Goal: Task Accomplishment & Management: Complete application form

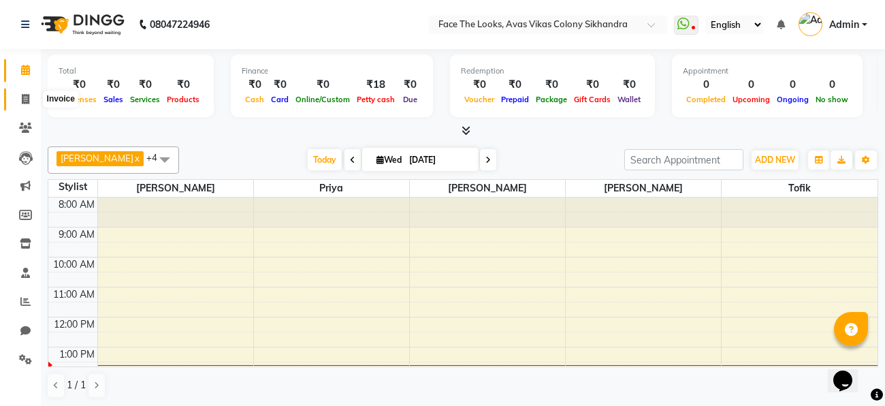
click at [26, 99] on icon at bounding box center [25, 99] width 7 height 10
select select "service"
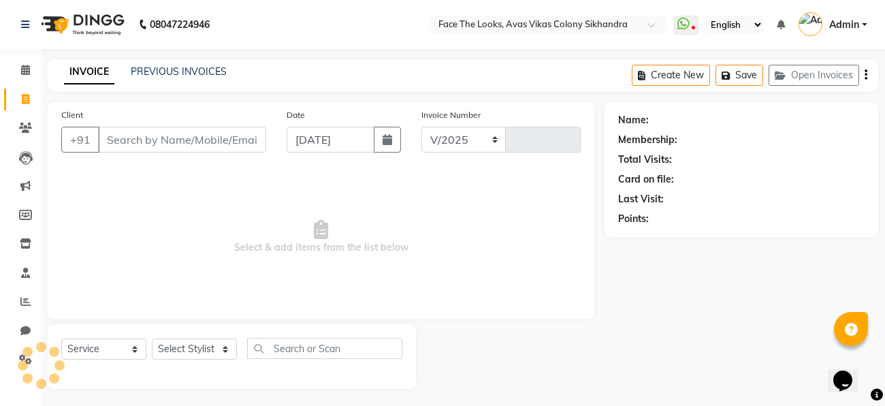
select select "8471"
type input "0193"
click at [124, 140] on input "Client" at bounding box center [182, 140] width 168 height 26
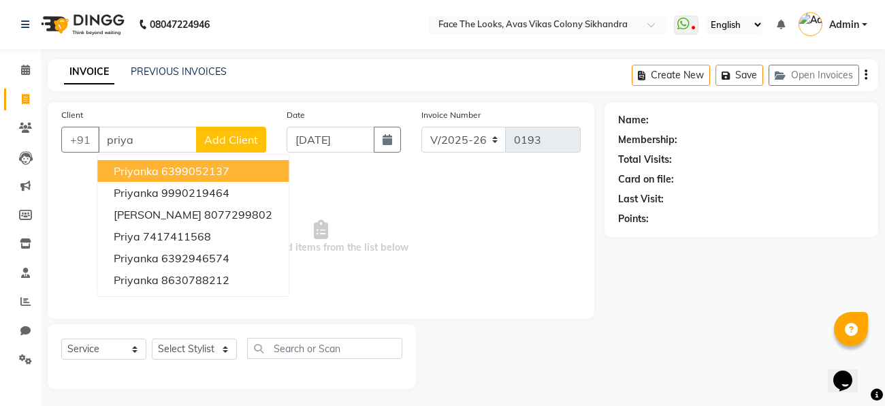
click at [161, 173] on ngb-highlight "6399052137" at bounding box center [195, 171] width 68 height 14
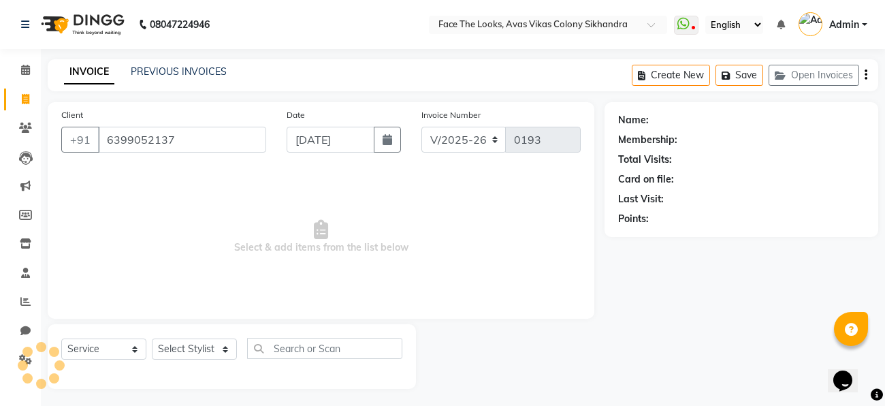
type input "6399052137"
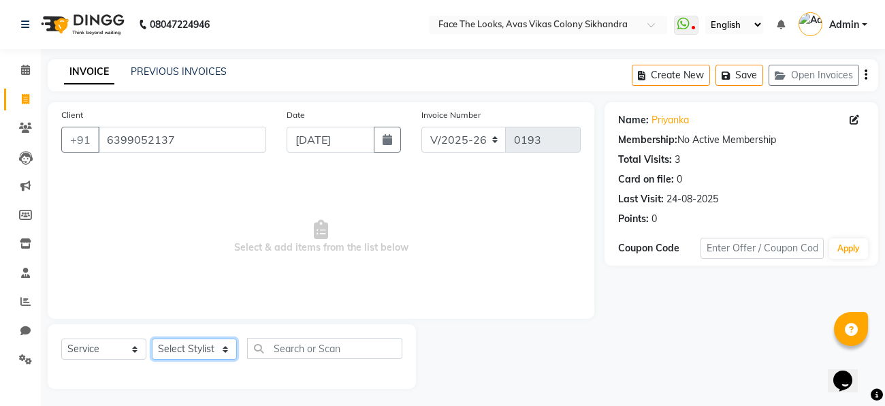
click at [216, 349] on select "Select Stylist [PERSON_NAME] Priya [PERSON_NAME] [PERSON_NAME]" at bounding box center [194, 348] width 85 height 21
select select "86686"
click at [152, 339] on select "Select Stylist [PERSON_NAME] Priya [PERSON_NAME] [PERSON_NAME]" at bounding box center [194, 348] width 85 height 21
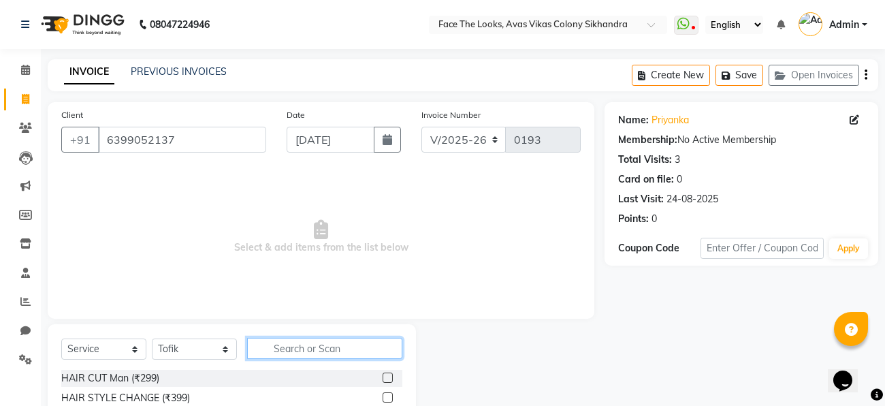
click at [267, 348] on input "text" at bounding box center [324, 348] width 155 height 21
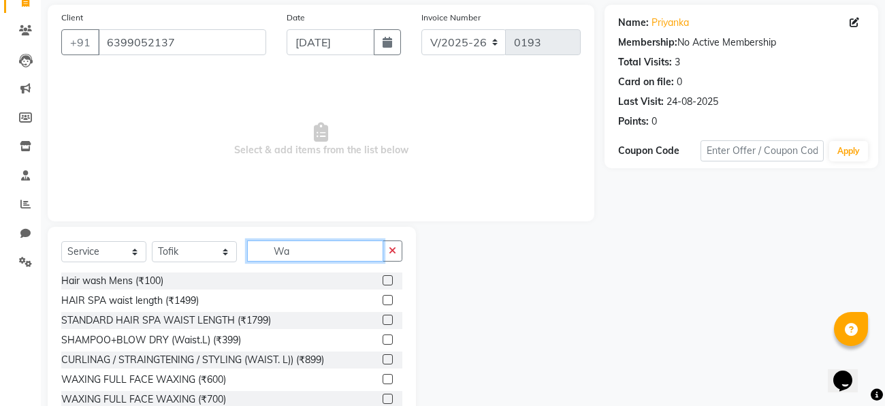
scroll to position [114, 0]
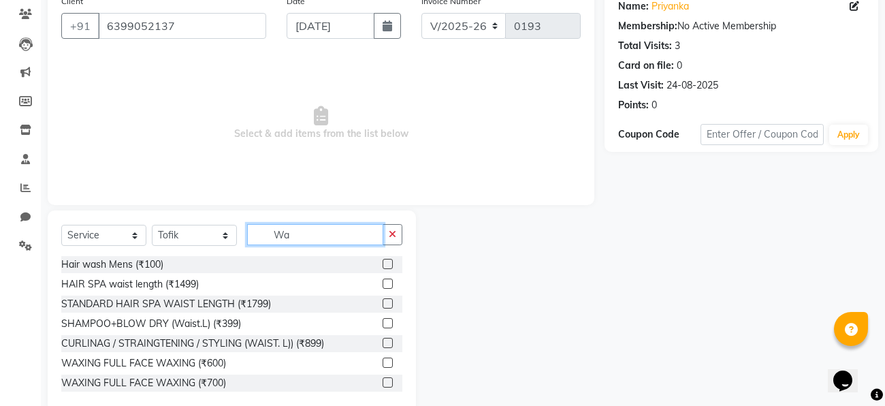
type input "Wa"
click at [387, 323] on label at bounding box center [388, 323] width 10 height 10
click at [387, 323] on input "checkbox" at bounding box center [387, 323] width 9 height 9
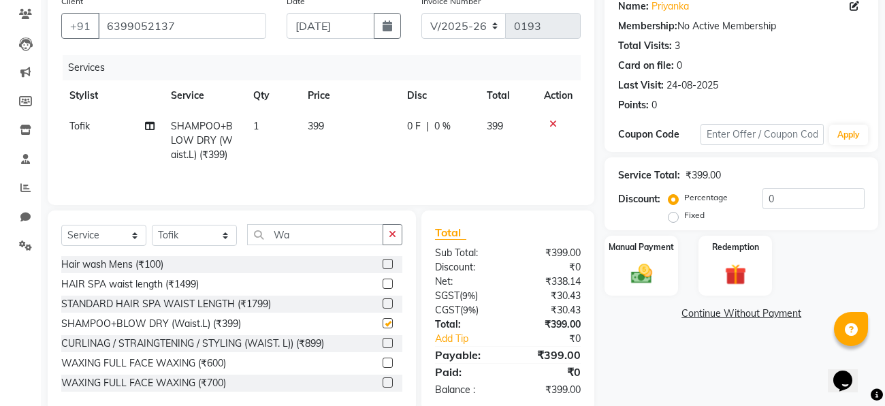
checkbox input "false"
click at [187, 236] on select "Select Stylist [PERSON_NAME] Priya [PERSON_NAME] [PERSON_NAME]" at bounding box center [194, 235] width 85 height 21
select select "83825"
click at [152, 225] on select "Select Stylist [PERSON_NAME] Priya [PERSON_NAME] [PERSON_NAME]" at bounding box center [194, 235] width 85 height 21
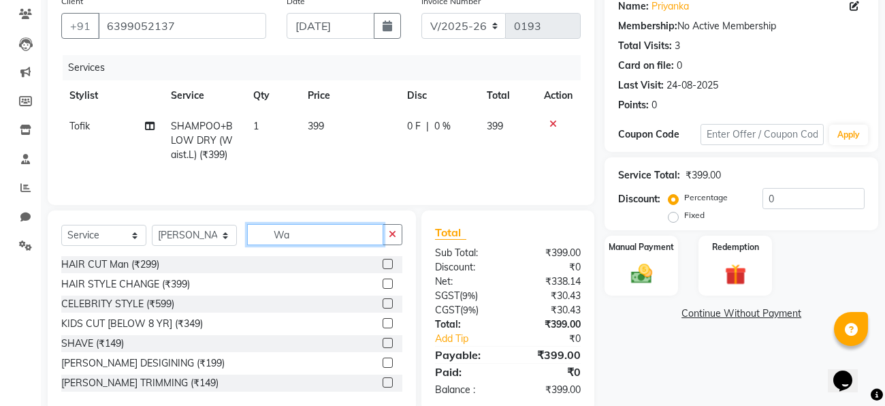
click at [324, 232] on input "Wa" at bounding box center [315, 234] width 136 height 21
type input "W"
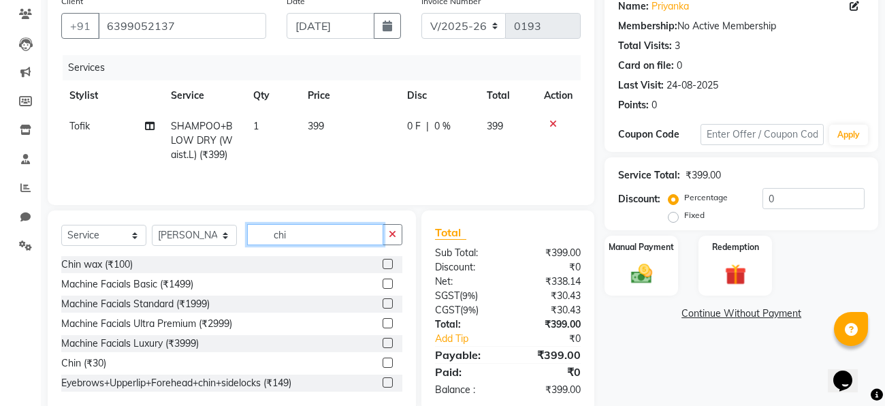
type input "chi"
click at [330, 161] on td "399" at bounding box center [348, 140] width 99 height 59
select select "86686"
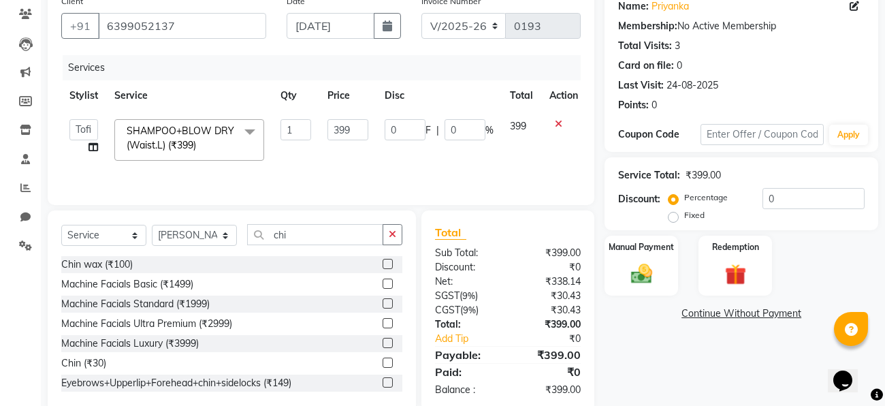
click at [280, 166] on td "1" at bounding box center [295, 140] width 47 height 58
click at [273, 195] on div "Client [PHONE_NUMBER] Date [DATE] Invoice Number V/2025 V/[PHONE_NUMBER] Servic…" at bounding box center [321, 96] width 547 height 216
click at [387, 361] on label at bounding box center [388, 362] width 10 height 10
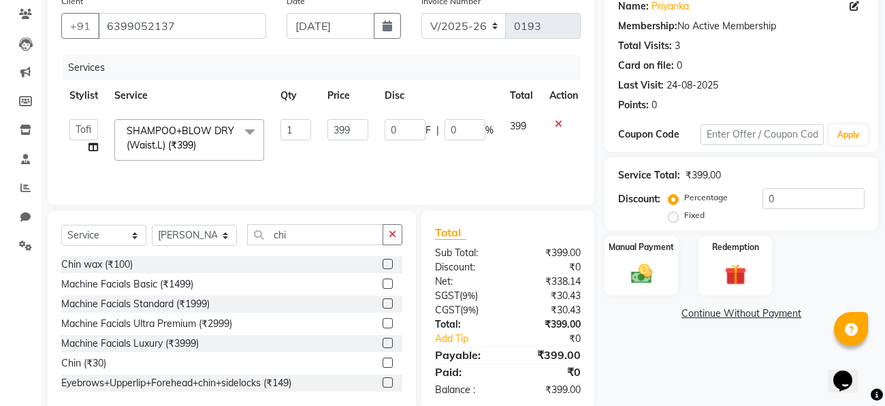
click at [387, 361] on input "checkbox" at bounding box center [387, 363] width 9 height 9
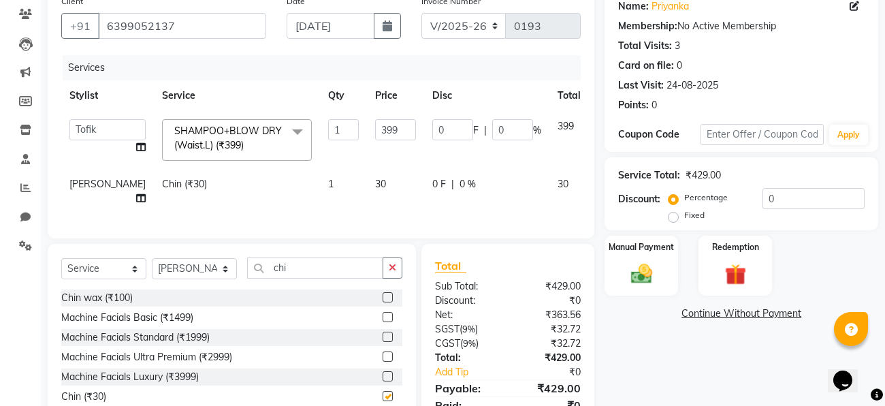
checkbox input "false"
click at [426, 238] on div "Client [PHONE_NUMBER] Date [DATE] Invoice Number V/2025 V/[PHONE_NUMBER] Servic…" at bounding box center [320, 216] width 567 height 456
click at [442, 199] on td "0 F | 0 %" at bounding box center [486, 191] width 125 height 45
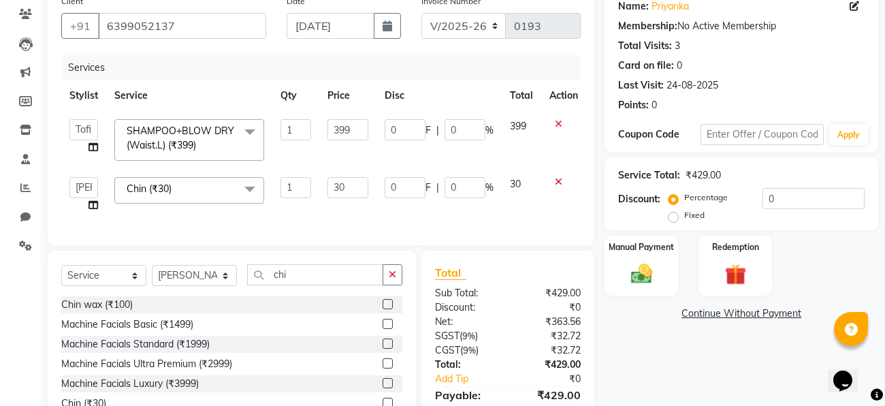
click at [315, 223] on div "Services Stylist Service Qty Price Disc Total Action [PERSON_NAME] Priya [PERSO…" at bounding box center [320, 143] width 519 height 176
click at [678, 351] on div "Name: Priyanka Membership: No Active Membership Total Visits: 3 Card on file: 0…" at bounding box center [746, 219] width 284 height 463
click at [640, 351] on div "Name: Priyanka Membership: No Active Membership Total Visits: 3 Card on file: 0…" at bounding box center [746, 219] width 284 height 463
click at [809, 204] on input "0" at bounding box center [813, 198] width 102 height 21
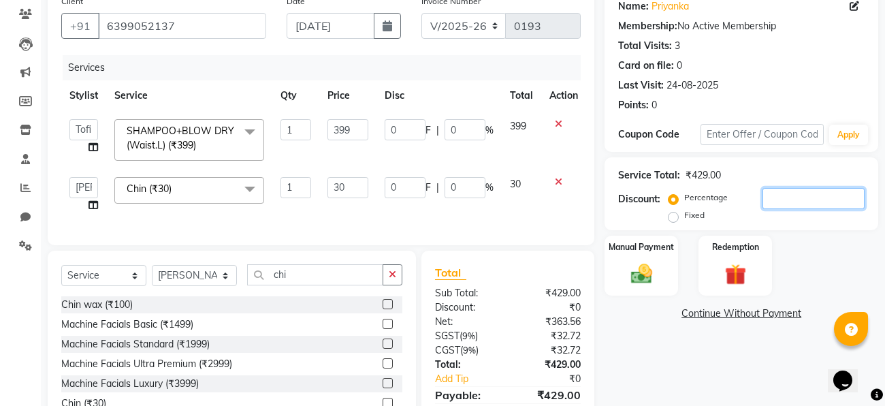
click at [783, 204] on input "number" at bounding box center [813, 198] width 102 height 21
type input "2"
type input "7.98"
type input "2"
type input "0.6"
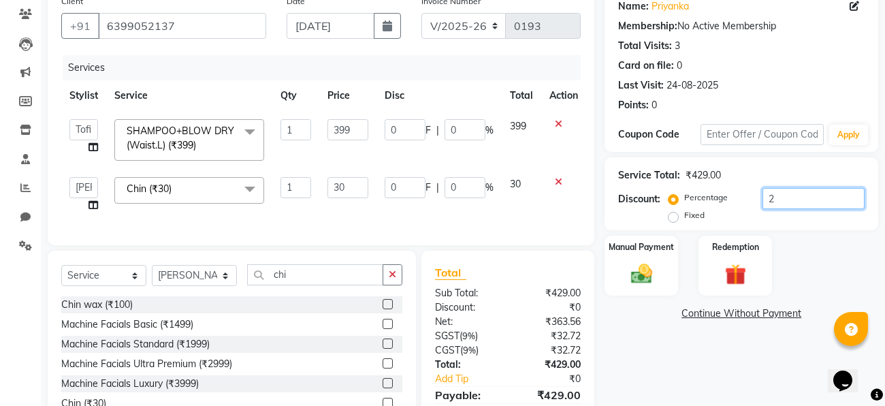
type input "2"
type input "20"
type input "79.8"
type input "20"
type input "6"
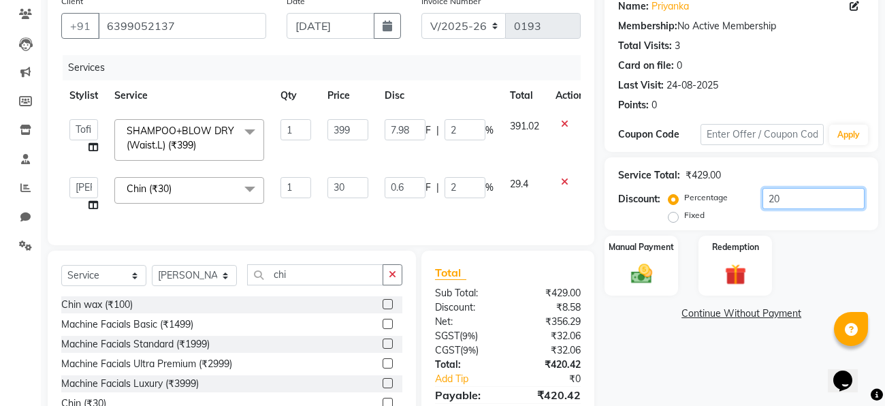
type input "20"
type input "2"
type input "7.98"
type input "2"
type input "0.6"
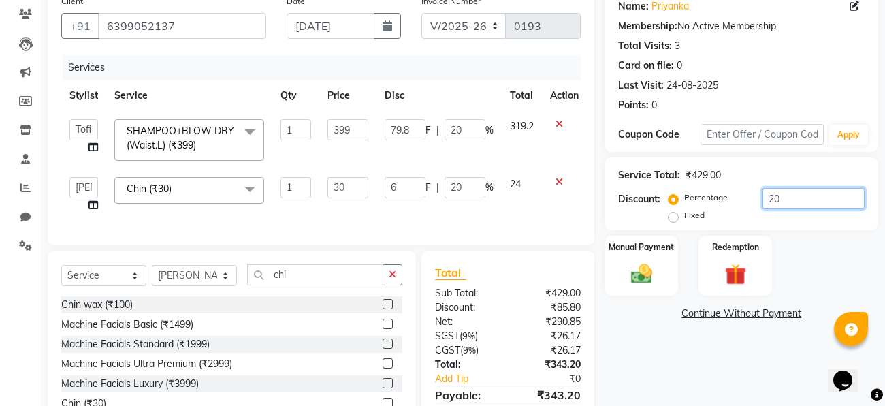
type input "2"
type input "0"
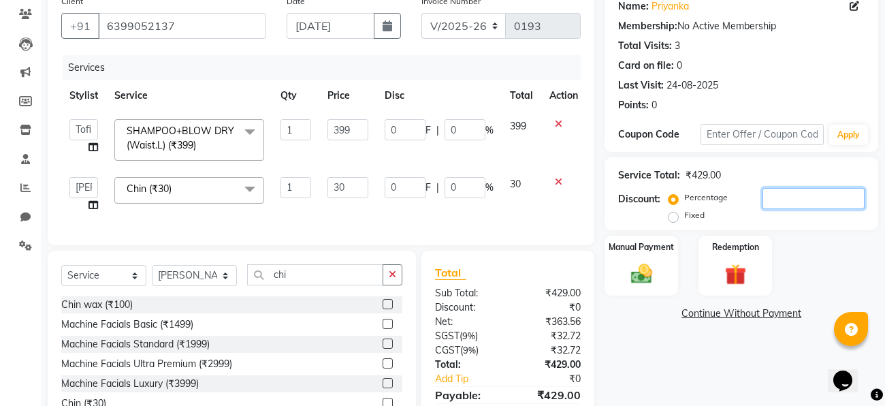
type input "3"
type input "11.97"
type input "3"
type input "0.9"
type input "3"
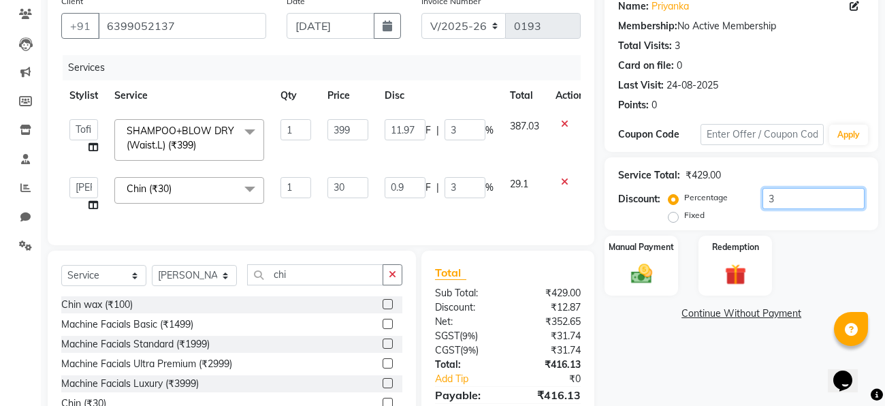
type input "30"
type input "119.7"
type input "30"
type input "9"
type input "30"
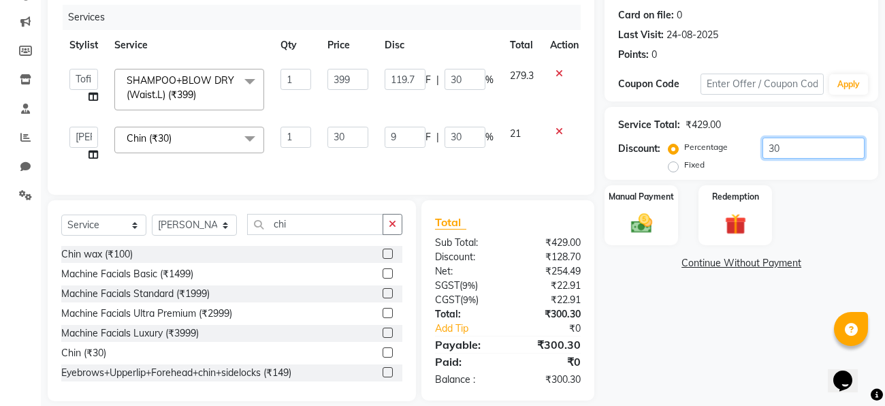
scroll to position [163, 0]
type input "3"
type input "11.97"
type input "3"
type input "0.9"
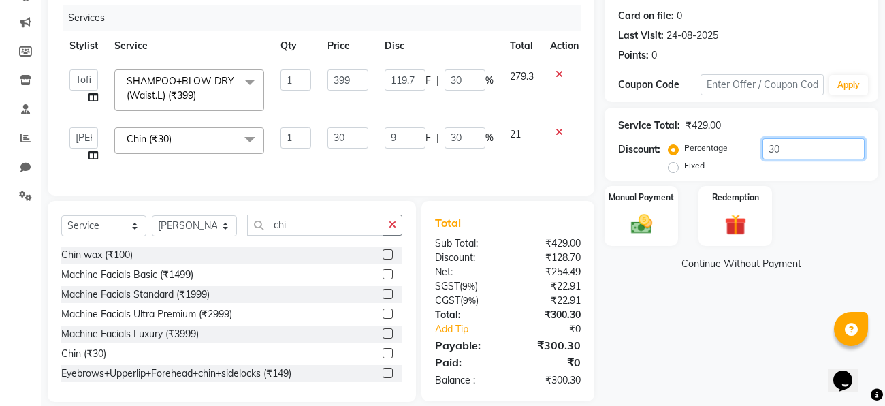
type input "3"
type input "0"
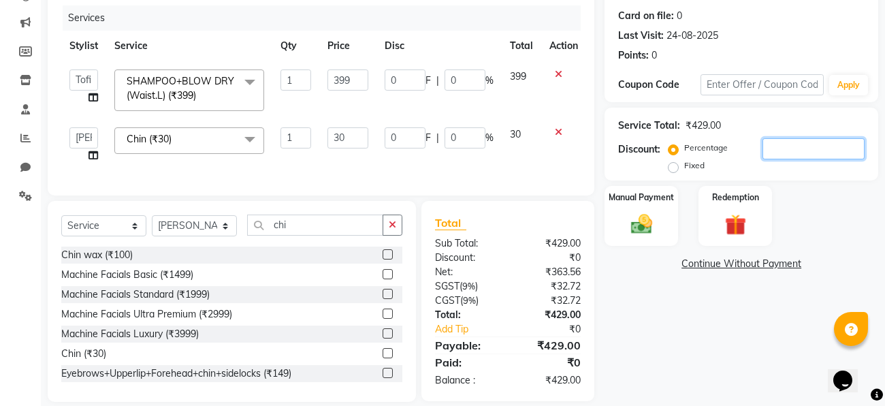
type input "3"
type input "11.97"
type input "3"
type input "0.9"
type input "3"
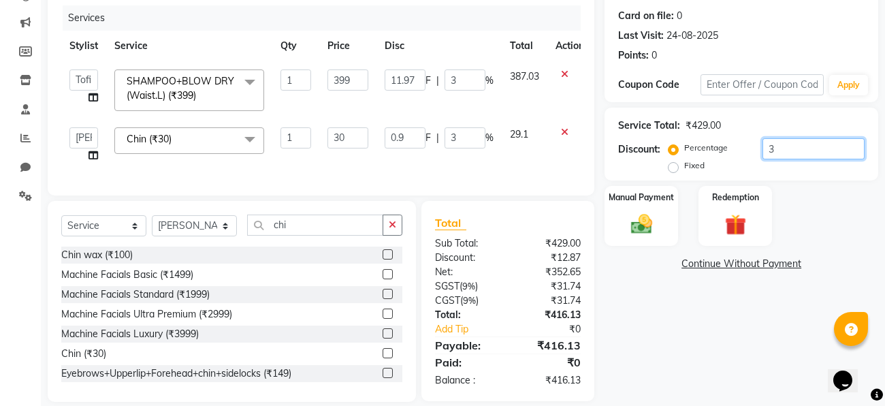
type input "35"
type input "139.65"
type input "35"
type input "10.5"
type input "35"
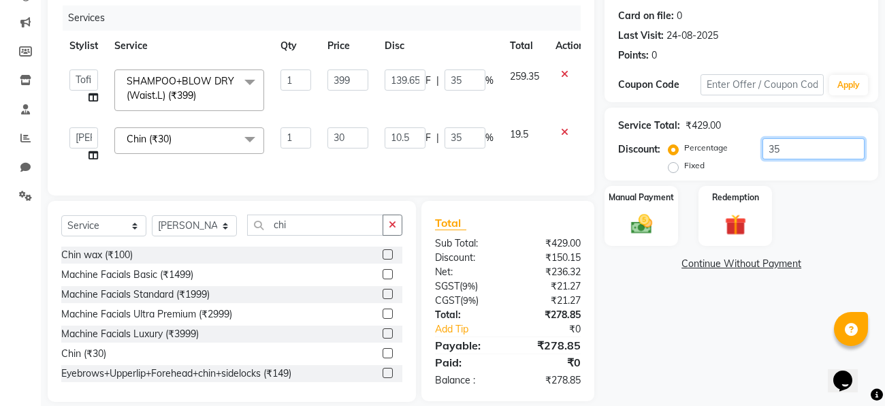
type input "3"
type input "11.97"
type input "3"
type input "0.9"
type input "3"
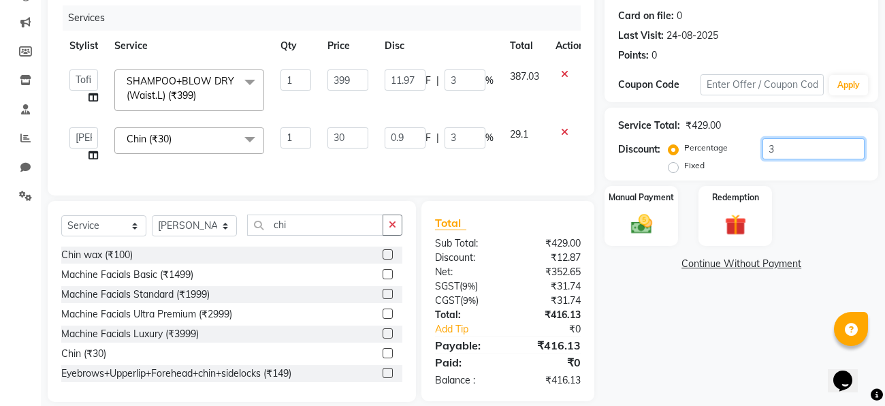
type input "36"
type input "143.64"
type input "36"
type input "10.8"
type input "36"
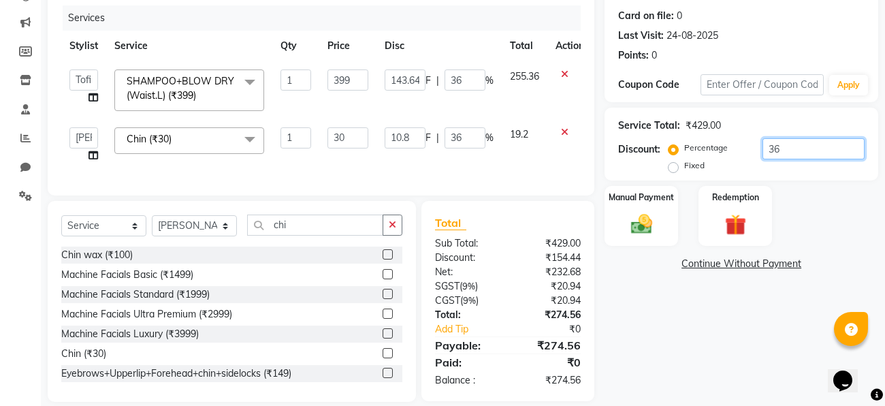
type input "3"
type input "11.97"
type input "3"
type input "0.9"
type input "3"
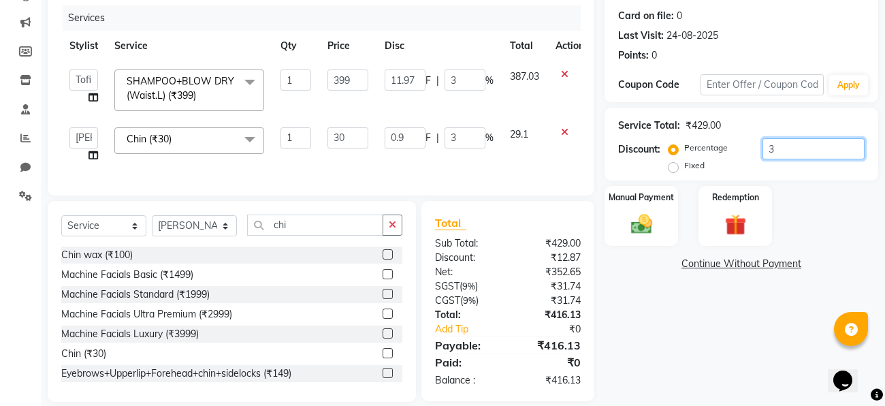
type input "37"
type input "147.63"
type input "37"
type input "11.1"
type input "37"
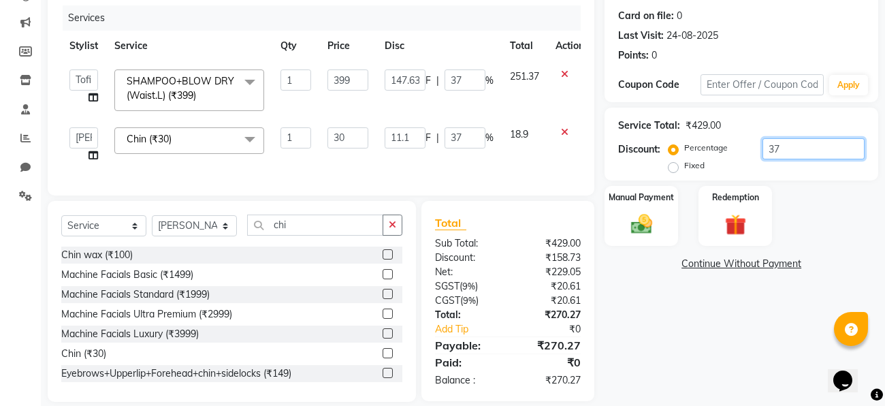
type input "3"
type input "11.97"
type input "3"
type input "0.9"
type input "3"
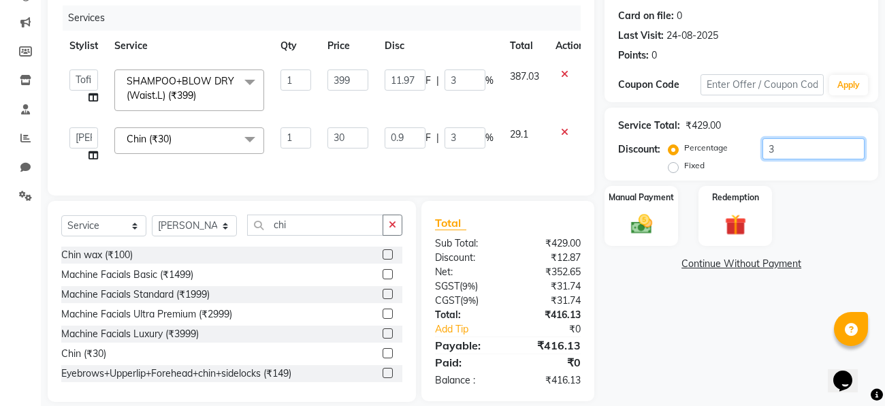
type input "37"
type input "147.63"
type input "37"
type input "11.1"
type input "37"
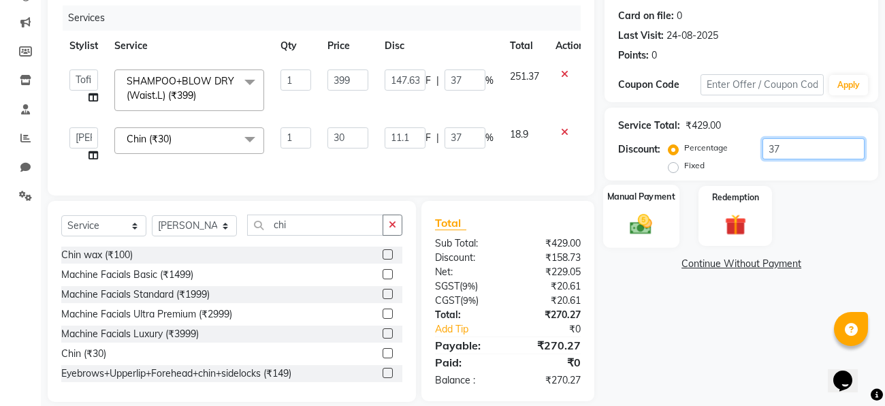
type input "37"
click at [643, 241] on div "Manual Payment" at bounding box center [641, 215] width 76 height 63
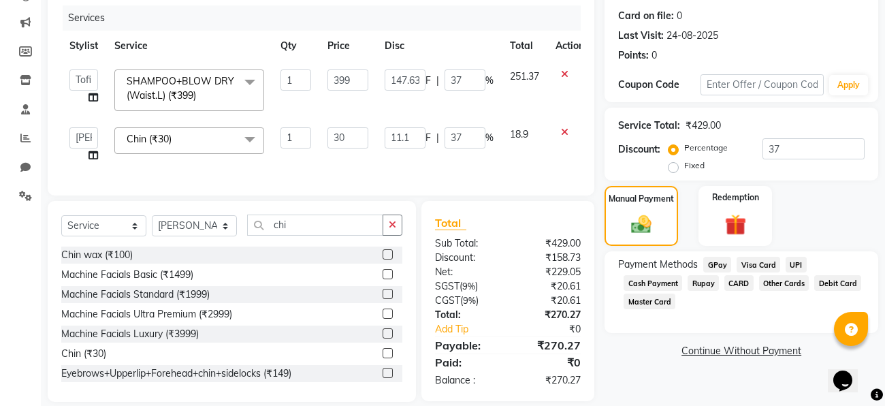
click at [720, 265] on span "GPay" at bounding box center [717, 265] width 28 height 16
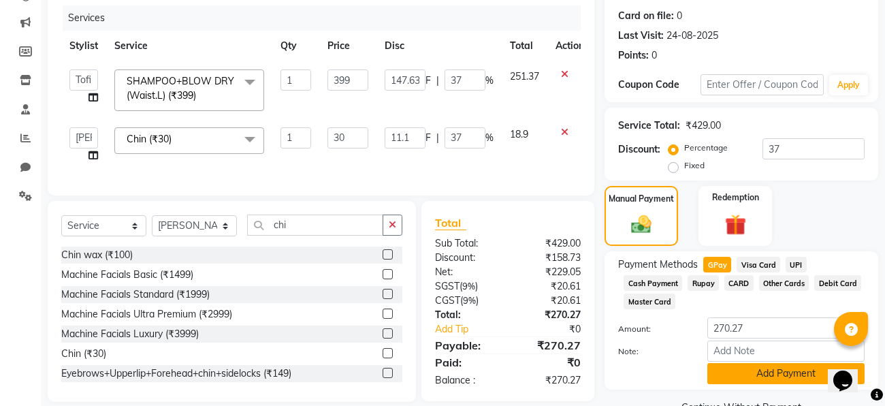
click at [753, 383] on button "Add Payment" at bounding box center [785, 373] width 157 height 21
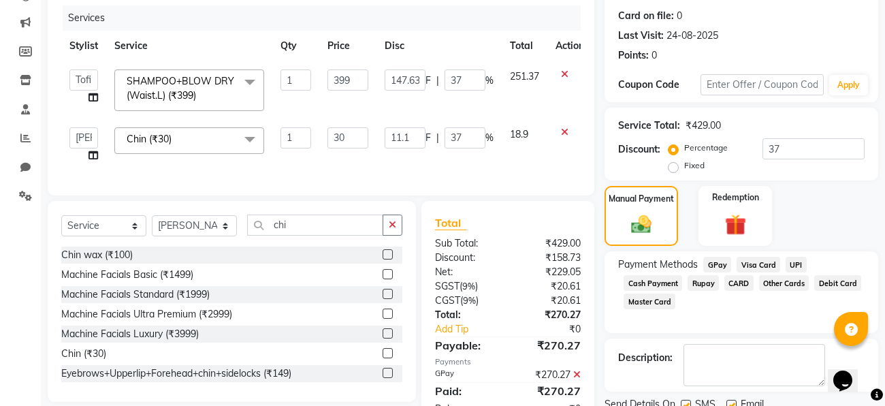
scroll to position [215, 0]
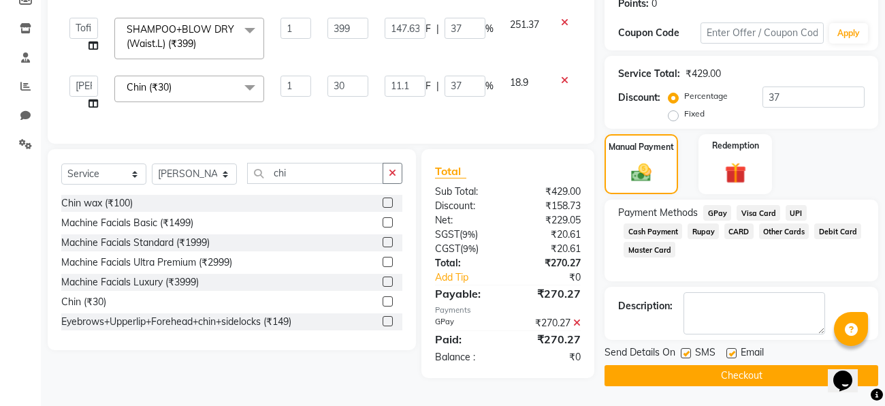
click at [747, 381] on button "Checkout" at bounding box center [741, 375] width 274 height 21
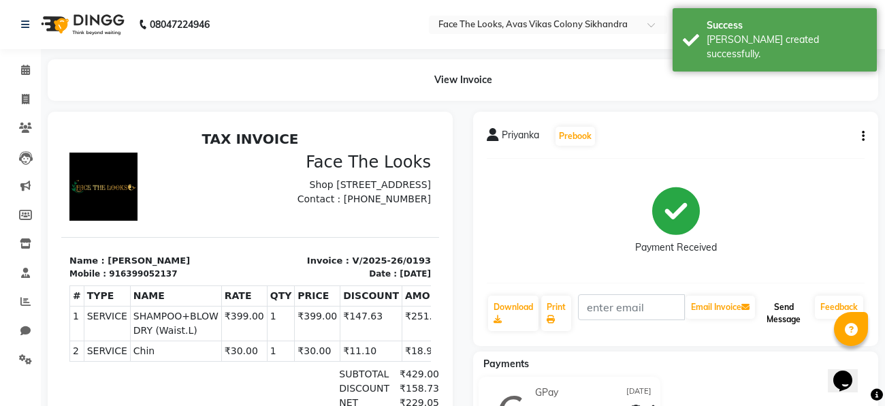
click at [774, 309] on button "Send Message" at bounding box center [784, 312] width 52 height 35
